Goal: Check status: Check status

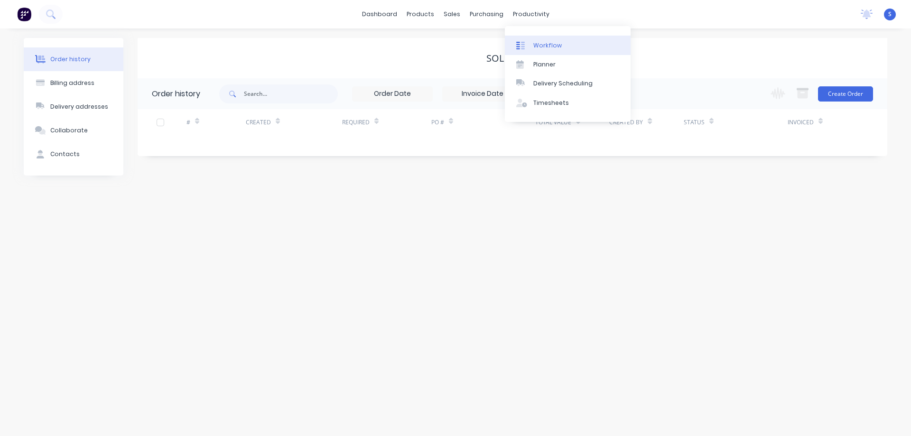
click at [563, 43] on link "Workflow" at bounding box center [568, 45] width 126 height 19
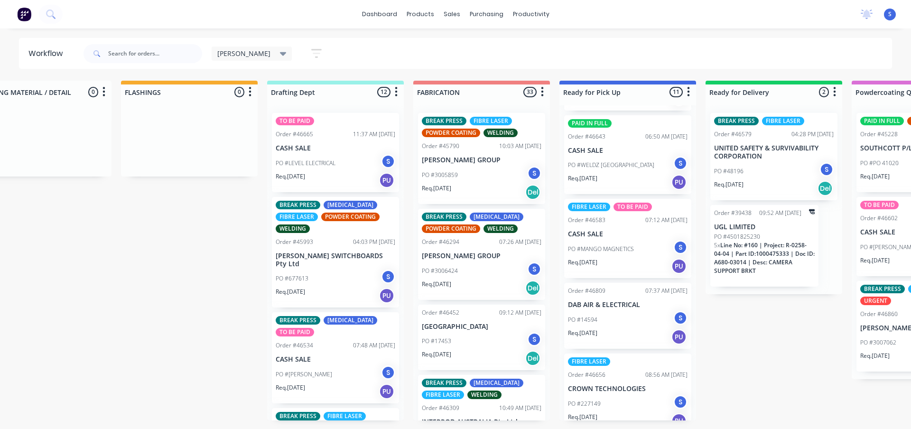
scroll to position [621, 0]
click at [163, 56] on input "text" at bounding box center [155, 53] width 94 height 19
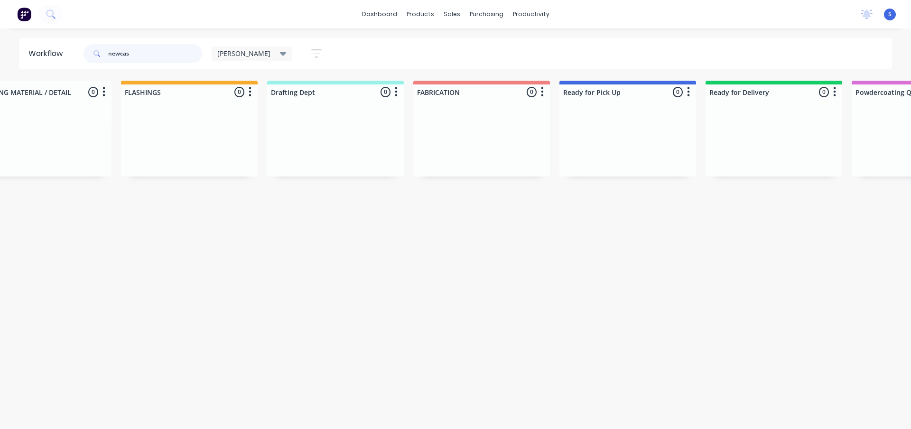
scroll to position [0, 0]
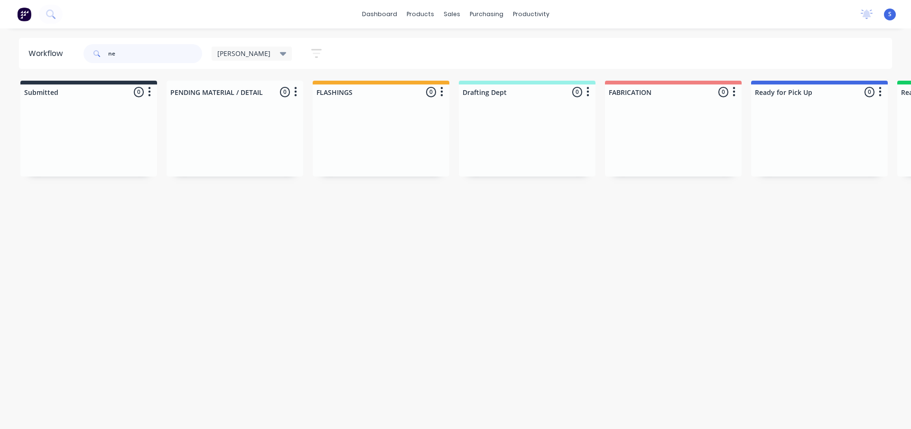
type input "n"
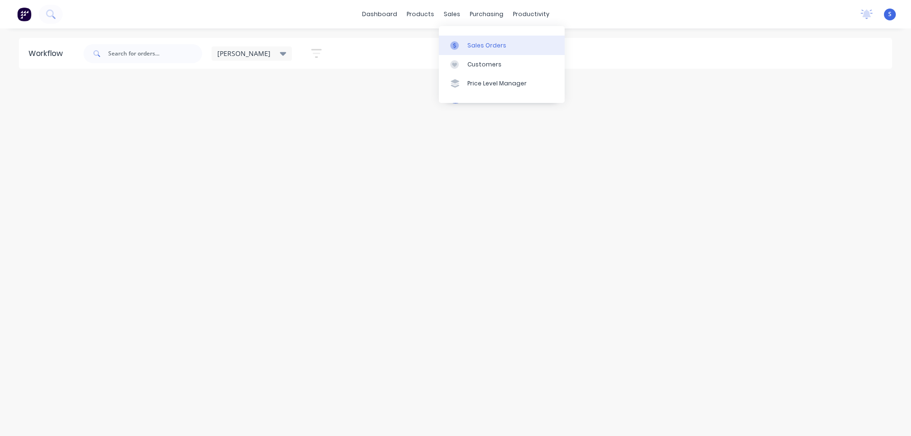
click at [474, 50] on link "Sales Orders" at bounding box center [502, 45] width 126 height 19
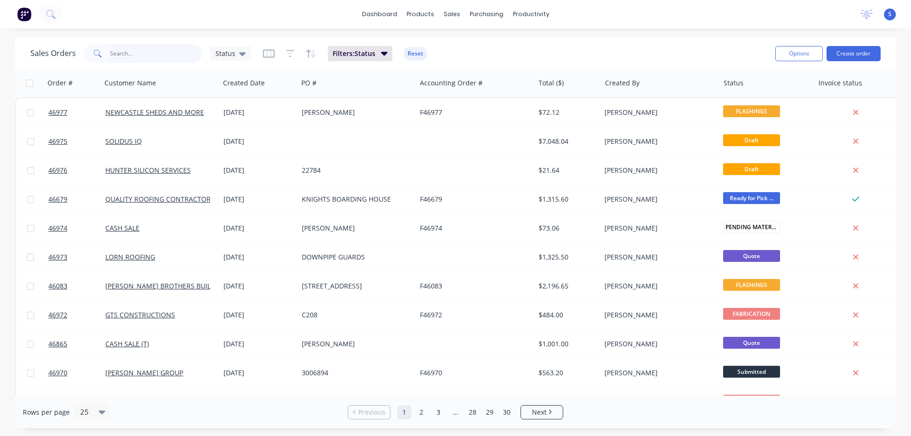
click at [121, 52] on input "text" at bounding box center [156, 53] width 92 height 19
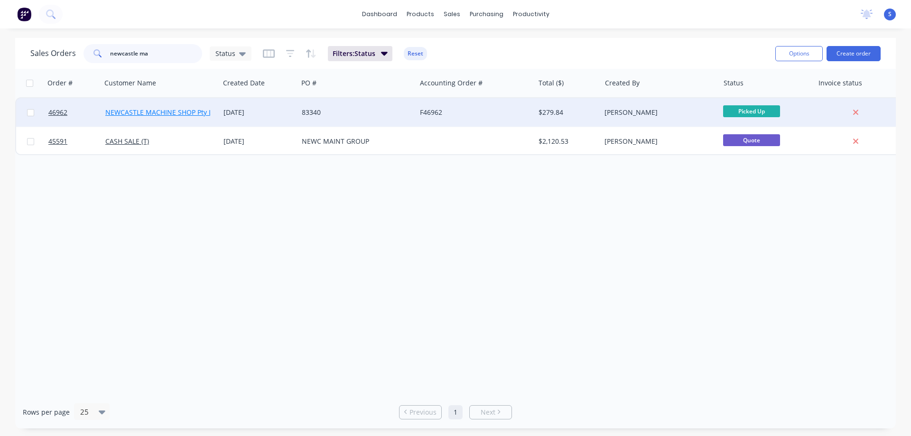
type input "newcastle ma"
click at [182, 109] on link "NEWCASTLE MACHINE SHOP Pty Ltd" at bounding box center [161, 112] width 113 height 9
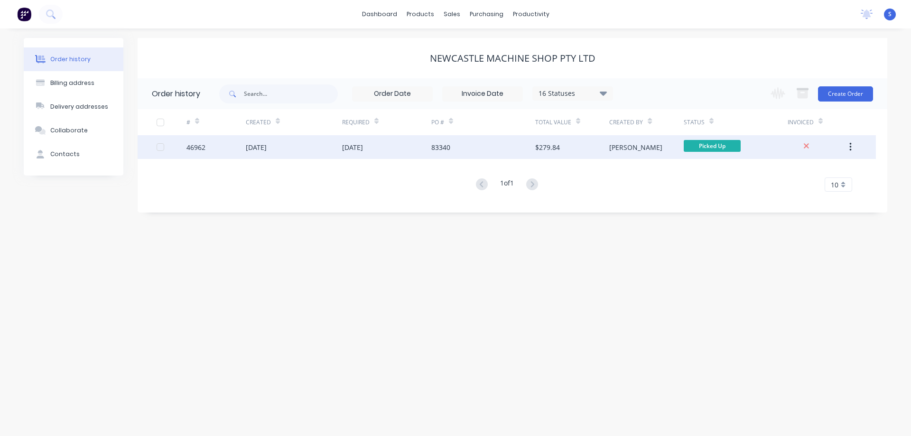
click at [248, 146] on div "[DATE]" at bounding box center [256, 147] width 21 height 10
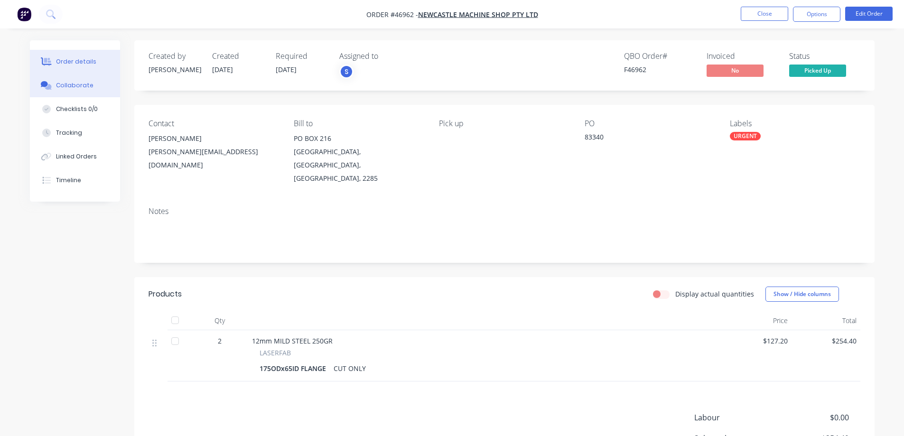
click at [80, 92] on button "Collaborate" at bounding box center [75, 86] width 90 height 24
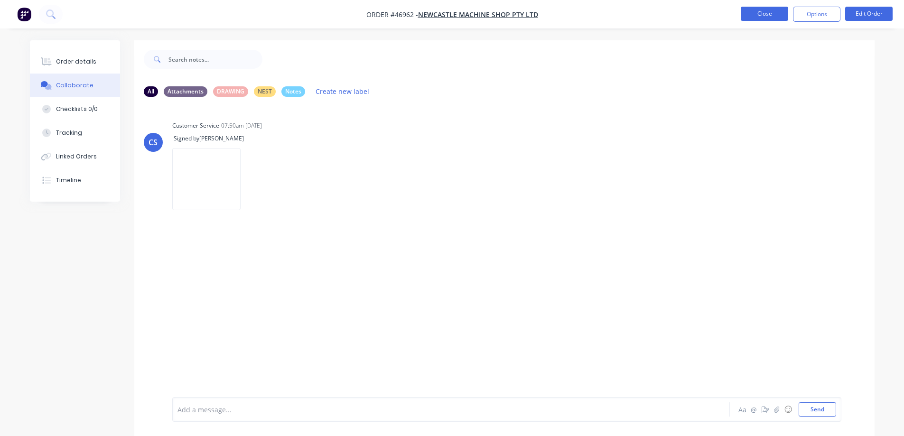
click at [780, 13] on button "Close" at bounding box center [763, 14] width 47 height 14
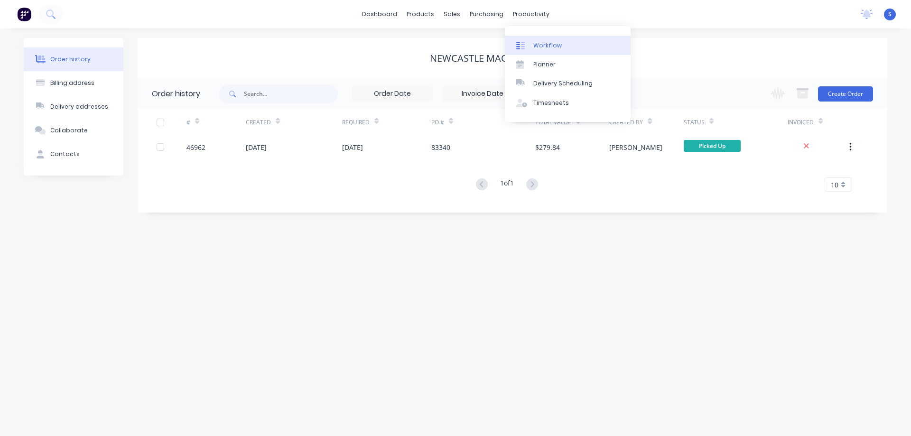
click at [557, 49] on div "Workflow" at bounding box center [547, 45] width 28 height 9
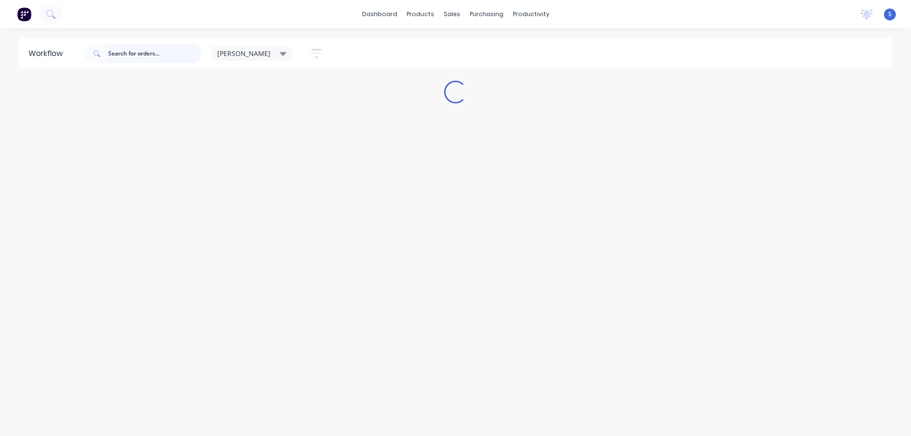
click at [156, 54] on input "text" at bounding box center [155, 53] width 94 height 19
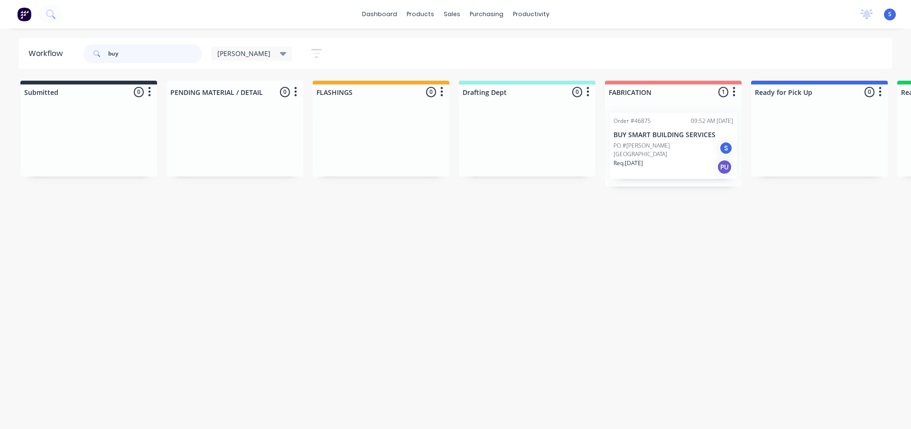
type input "buy"
click at [663, 154] on p "PO #[PERSON_NAME] [GEOGRAPHIC_DATA]" at bounding box center [665, 149] width 105 height 17
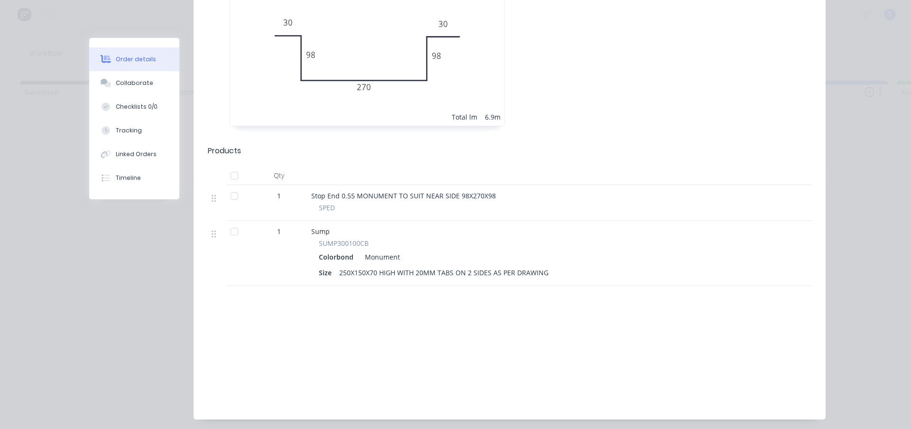
scroll to position [525, 0]
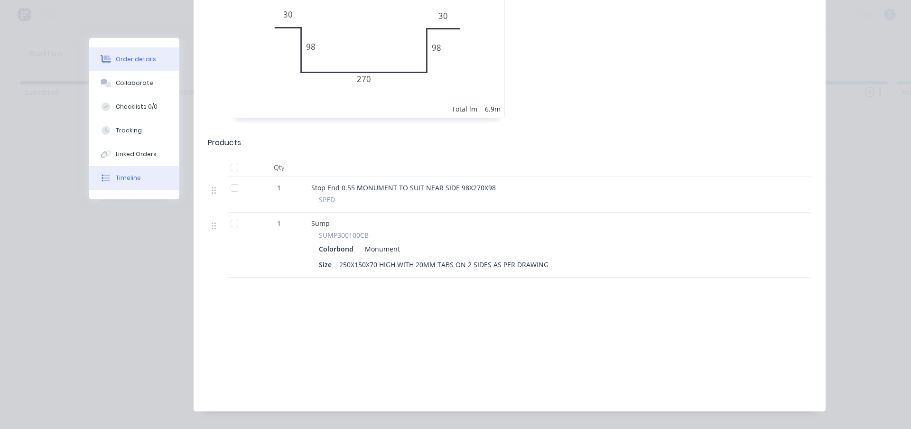
click at [115, 184] on button "Timeline" at bounding box center [134, 178] width 90 height 24
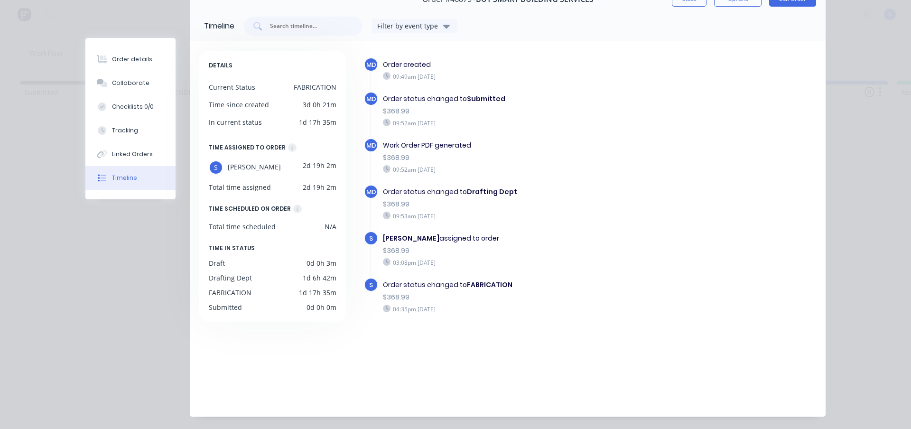
scroll to position [0, 0]
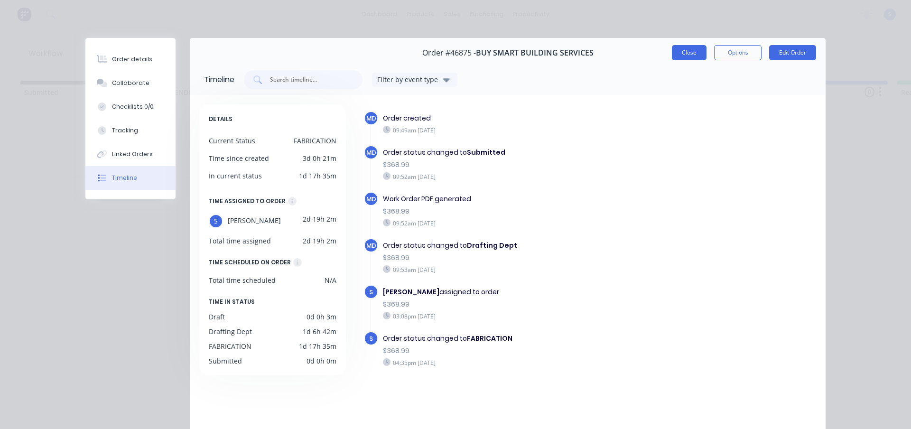
click at [684, 54] on button "Close" at bounding box center [689, 52] width 35 height 15
